Goal: Find specific page/section: Find specific page/section

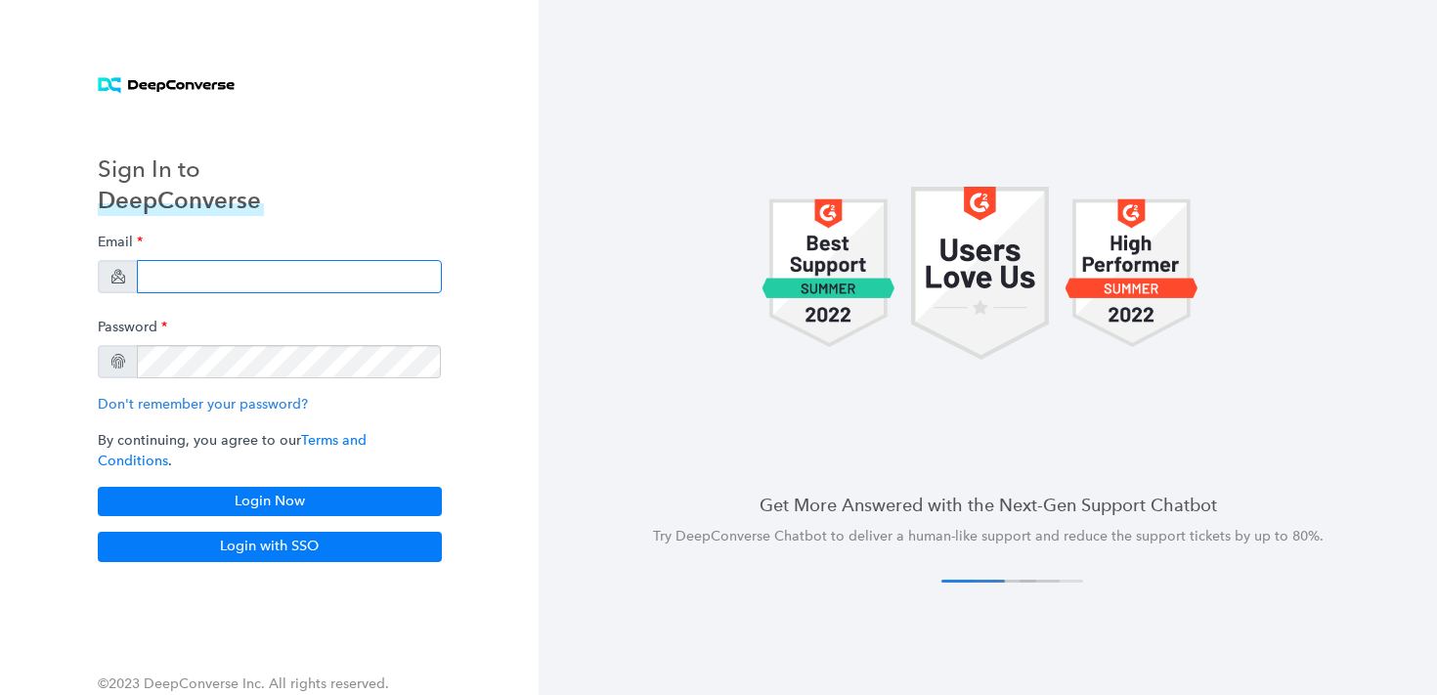
click at [201, 291] on input "email" at bounding box center [289, 276] width 305 height 33
type input "[EMAIL_ADDRESS][PERSON_NAME][DOMAIN_NAME]"
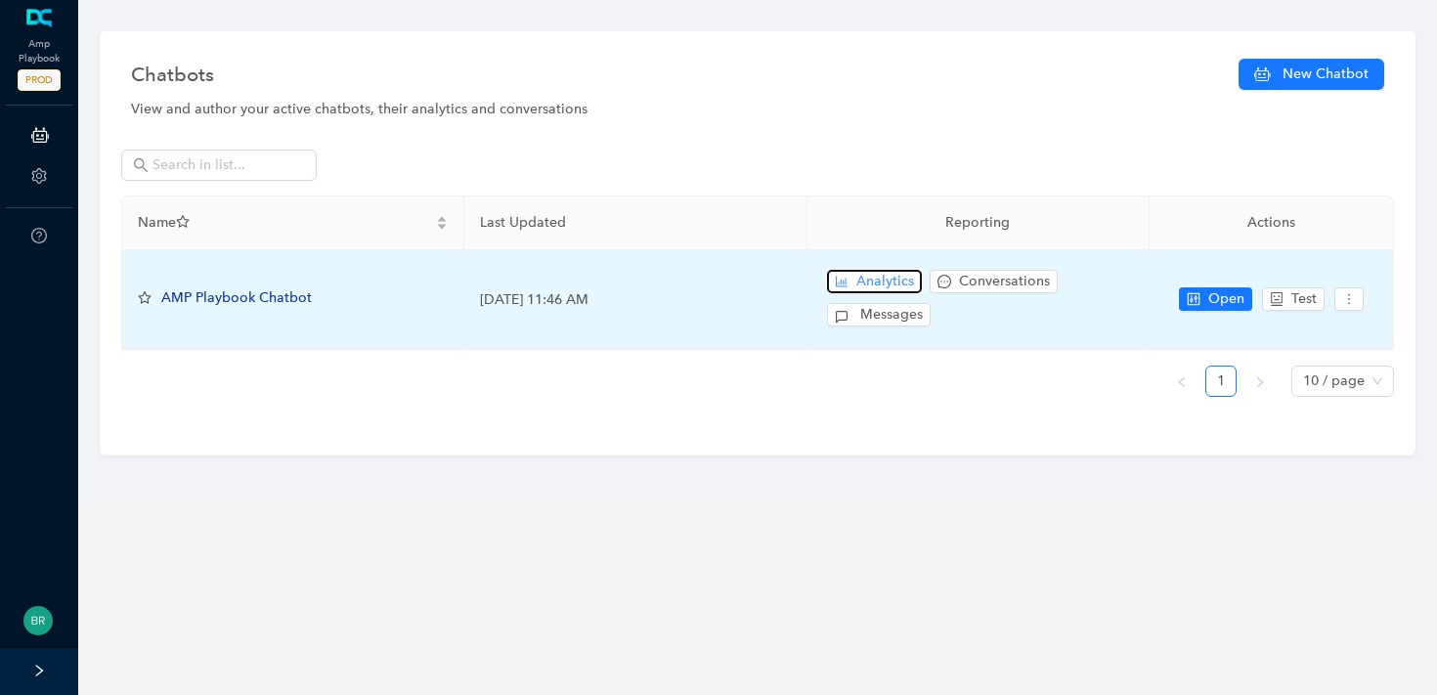
click at [857, 282] on span "Analytics" at bounding box center [885, 282] width 58 height 22
